Goal: Task Accomplishment & Management: Use online tool/utility

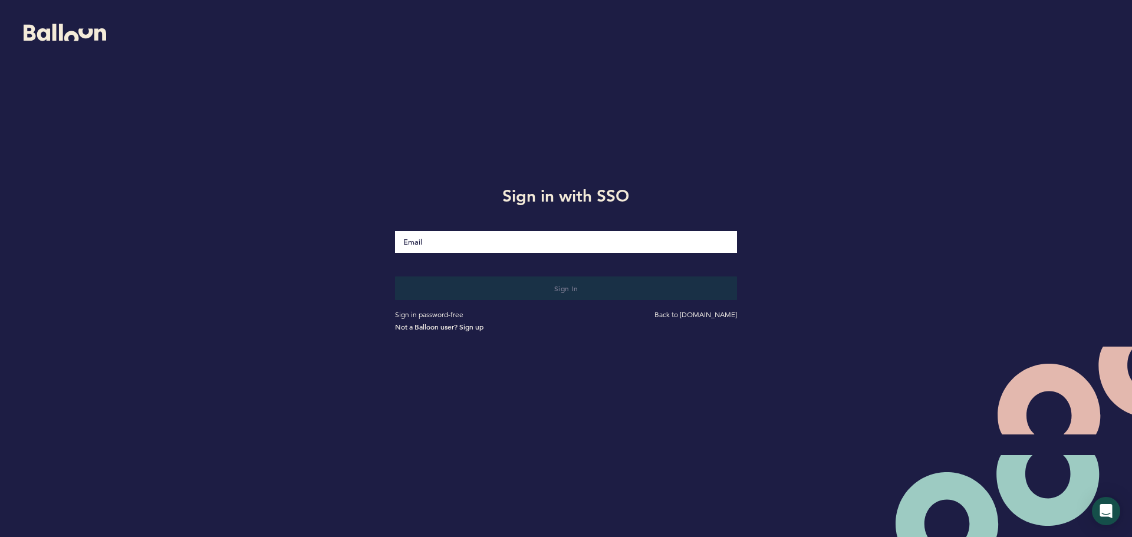
click at [721, 240] on input "Email" at bounding box center [566, 242] width 342 height 22
type input "[EMAIL_ADDRESS][DOMAIN_NAME]"
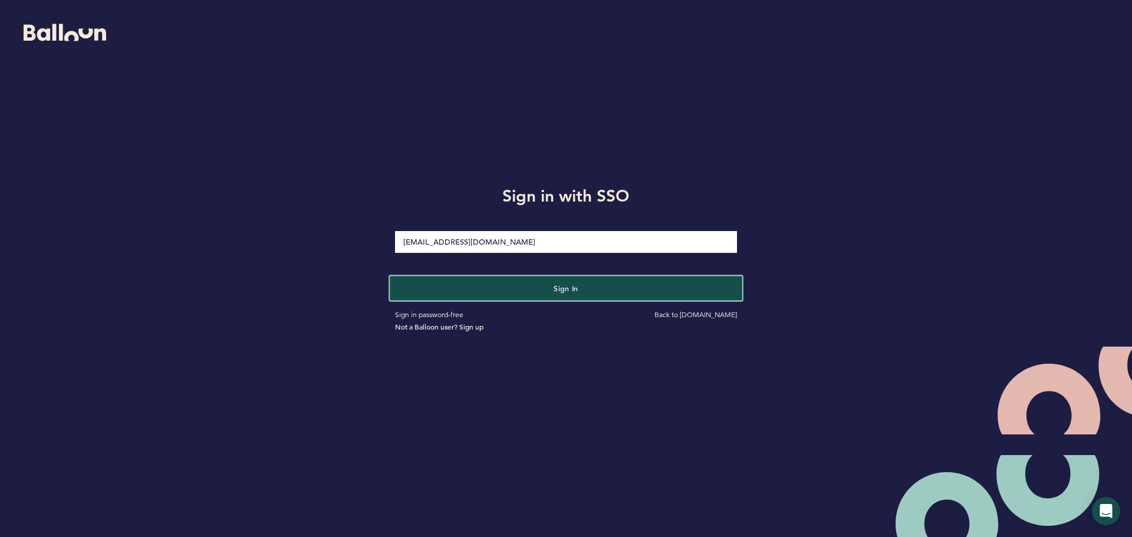
click at [521, 293] on button "Sign in" at bounding box center [566, 288] width 352 height 24
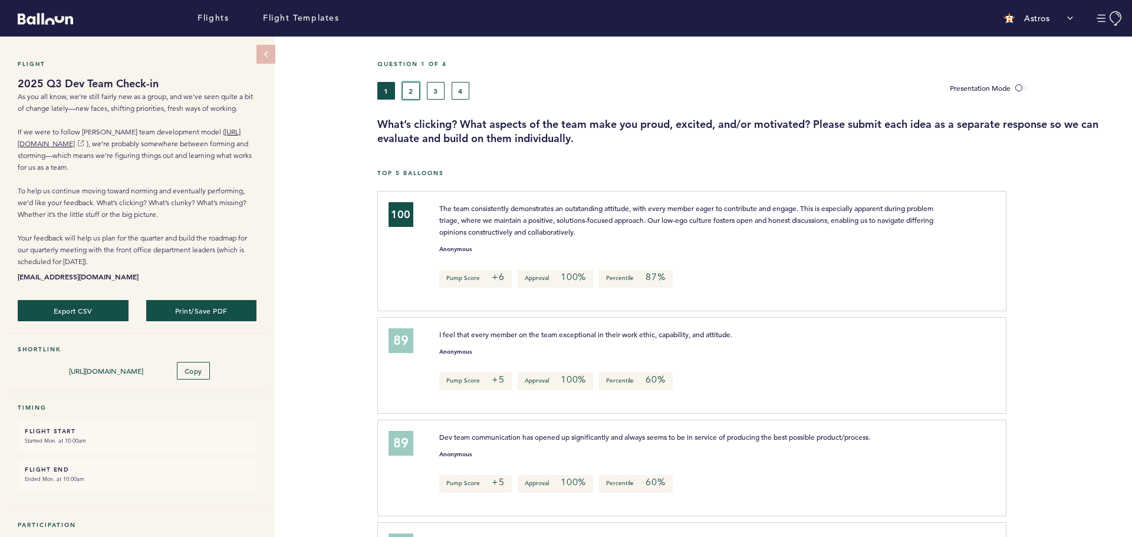
click at [419, 82] on button "2" at bounding box center [411, 91] width 18 height 18
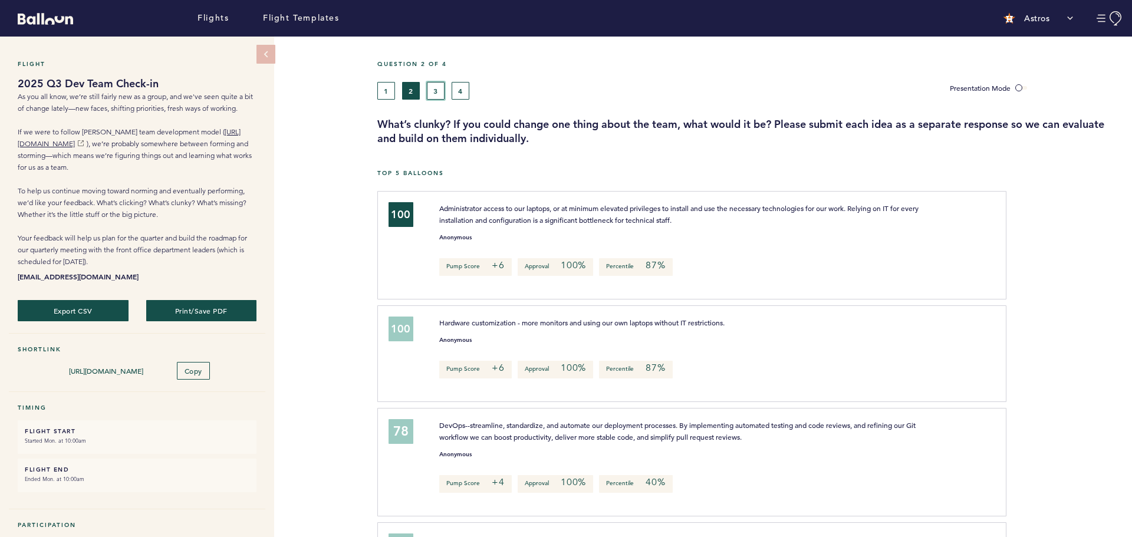
click at [436, 93] on button "3" at bounding box center [436, 91] width 18 height 18
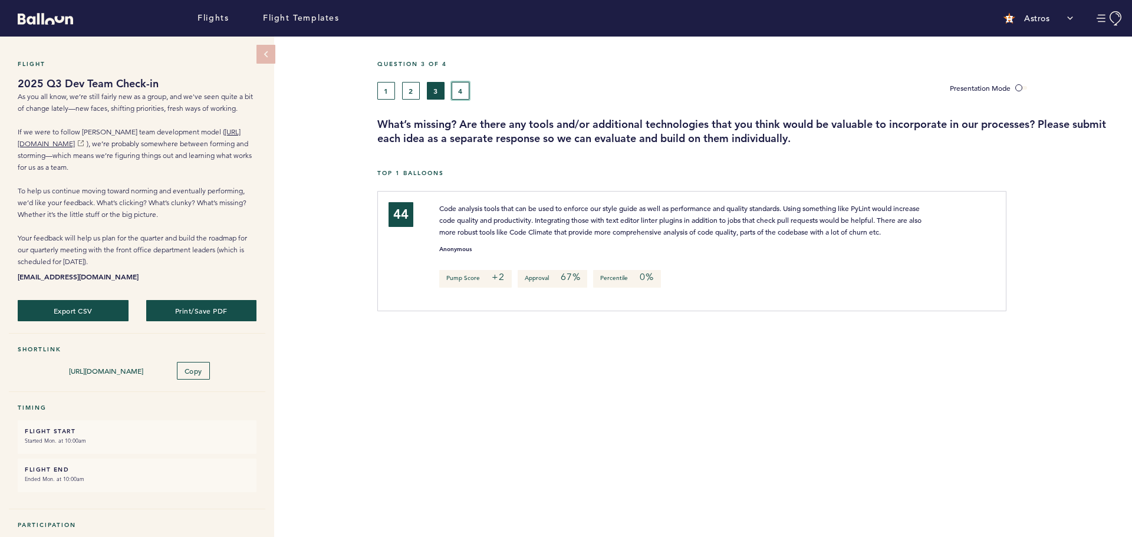
click at [459, 93] on button "4" at bounding box center [461, 91] width 18 height 18
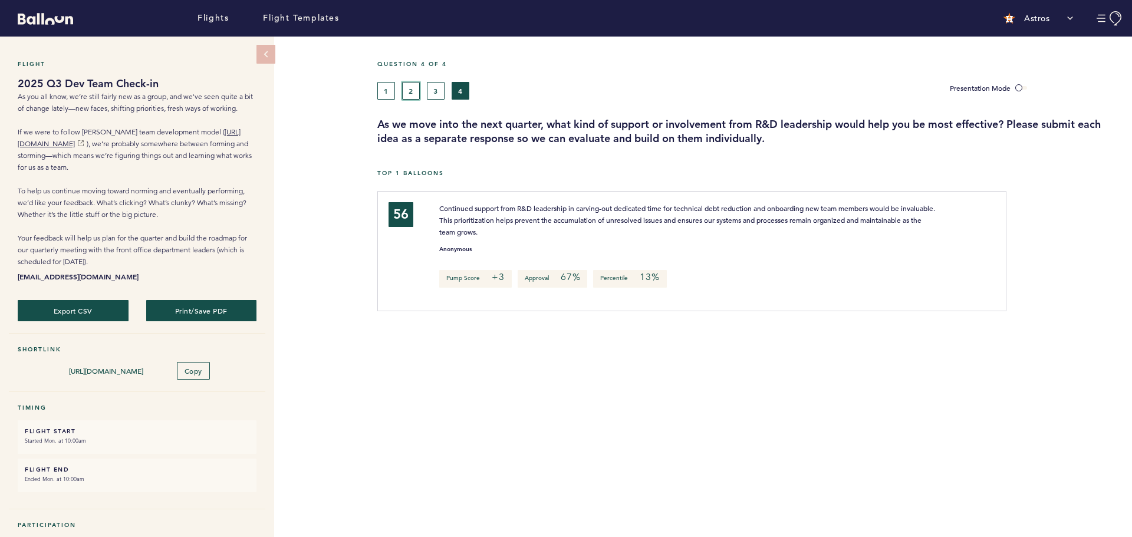
click at [409, 94] on button "2" at bounding box center [411, 91] width 18 height 18
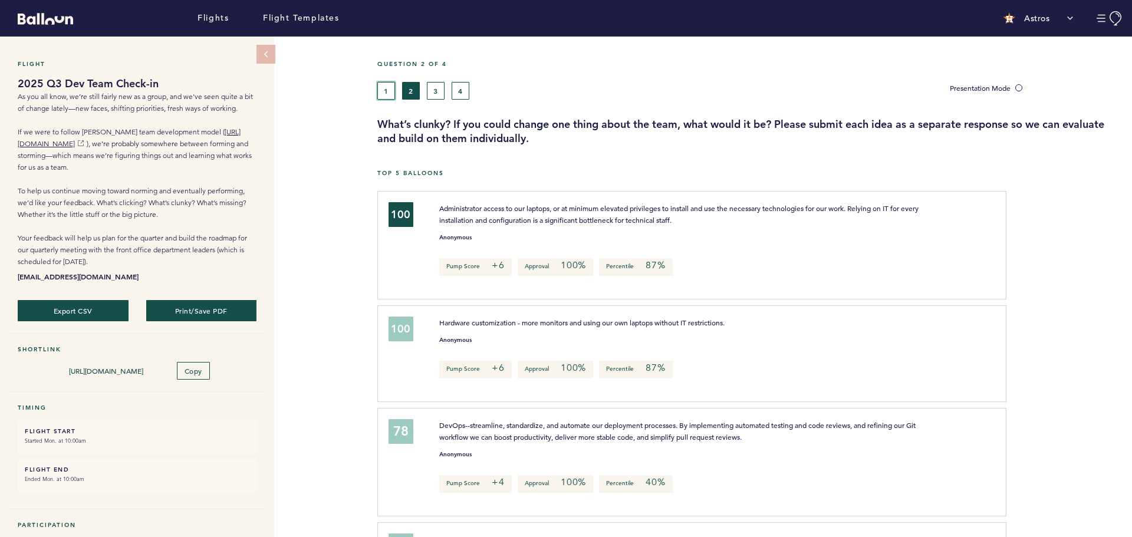
click at [385, 92] on button "1" at bounding box center [386, 91] width 18 height 18
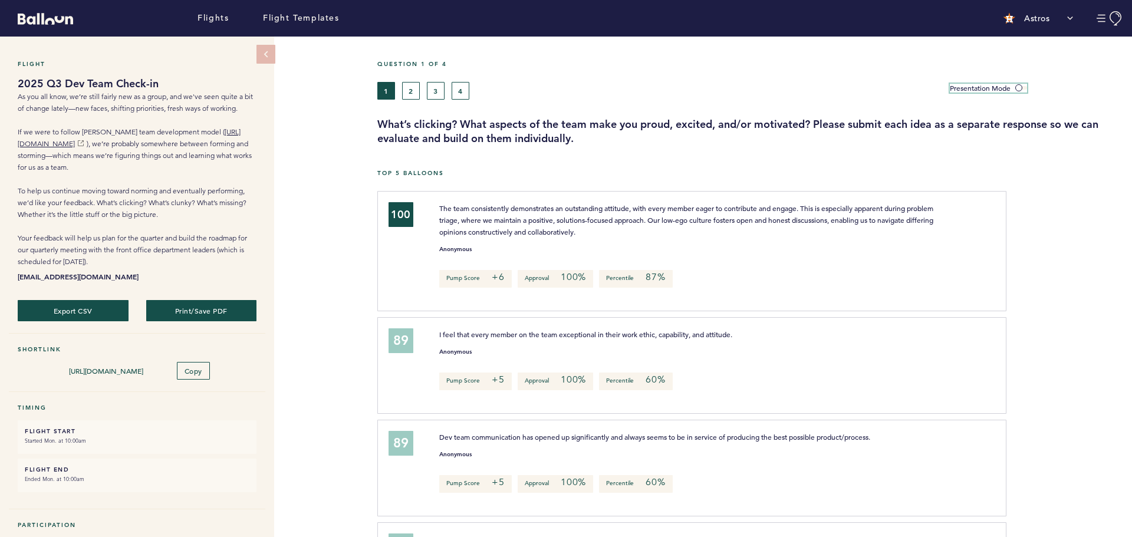
click at [1019, 88] on span at bounding box center [1021, 88] width 12 height 4
click at [0, 0] on input "Presentation Mode" at bounding box center [0, 0] width 0 height 0
click at [1024, 87] on span at bounding box center [1021, 88] width 12 height 4
click at [0, 0] on input "Presentation Mode" at bounding box center [0, 0] width 0 height 0
click at [1024, 87] on span at bounding box center [1021, 88] width 12 height 4
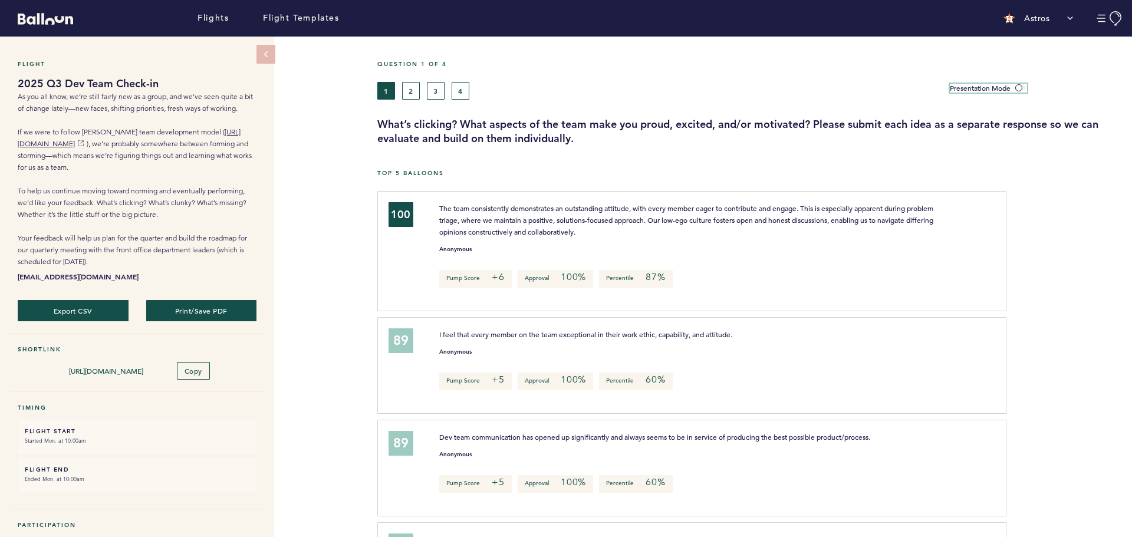
click at [0, 0] on input "Presentation Mode" at bounding box center [0, 0] width 0 height 0
click at [1023, 89] on span at bounding box center [1021, 88] width 12 height 4
click at [0, 0] on input "Presentation Mode" at bounding box center [0, 0] width 0 height 0
click at [168, 321] on button "Print/Save PDF" at bounding box center [201, 311] width 114 height 22
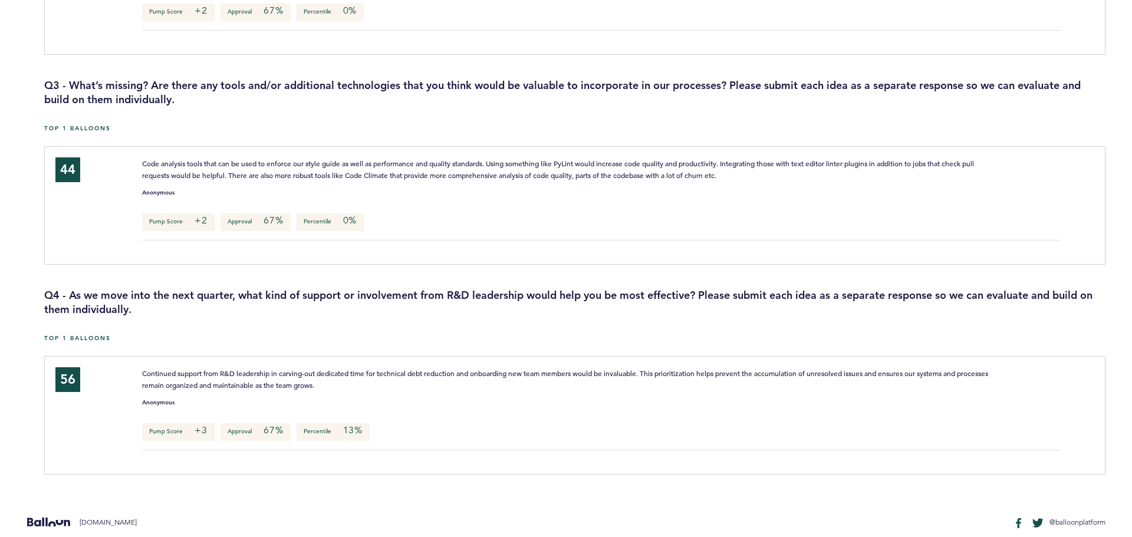
scroll to position [1997, 0]
